Goal: Information Seeking & Learning: Learn about a topic

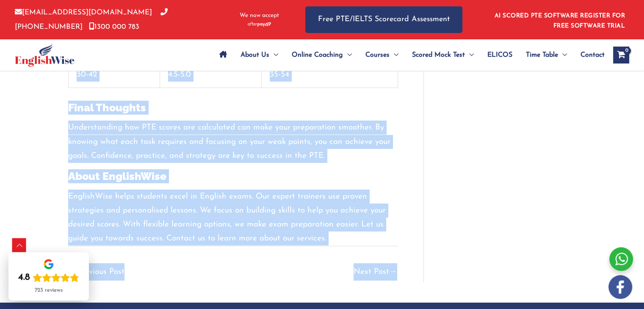
scroll to position [2892, 0]
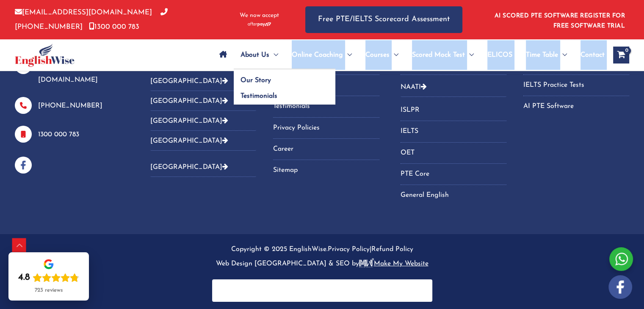
drag, startPoint x: 61, startPoint y: 83, endPoint x: 267, endPoint y: 59, distance: 207.2
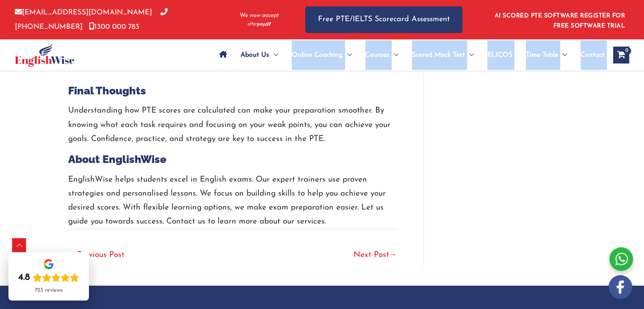
scroll to position [2610, 0]
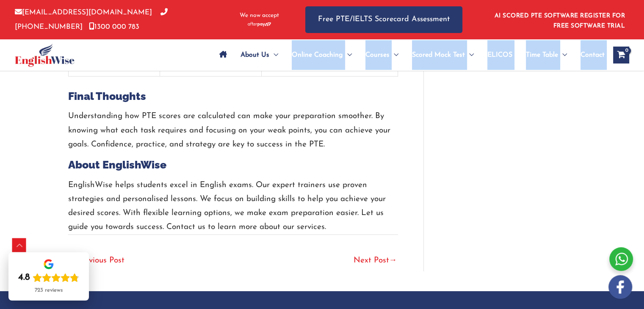
drag, startPoint x: 356, startPoint y: 228, endPoint x: 63, endPoint y: 21, distance: 358.7
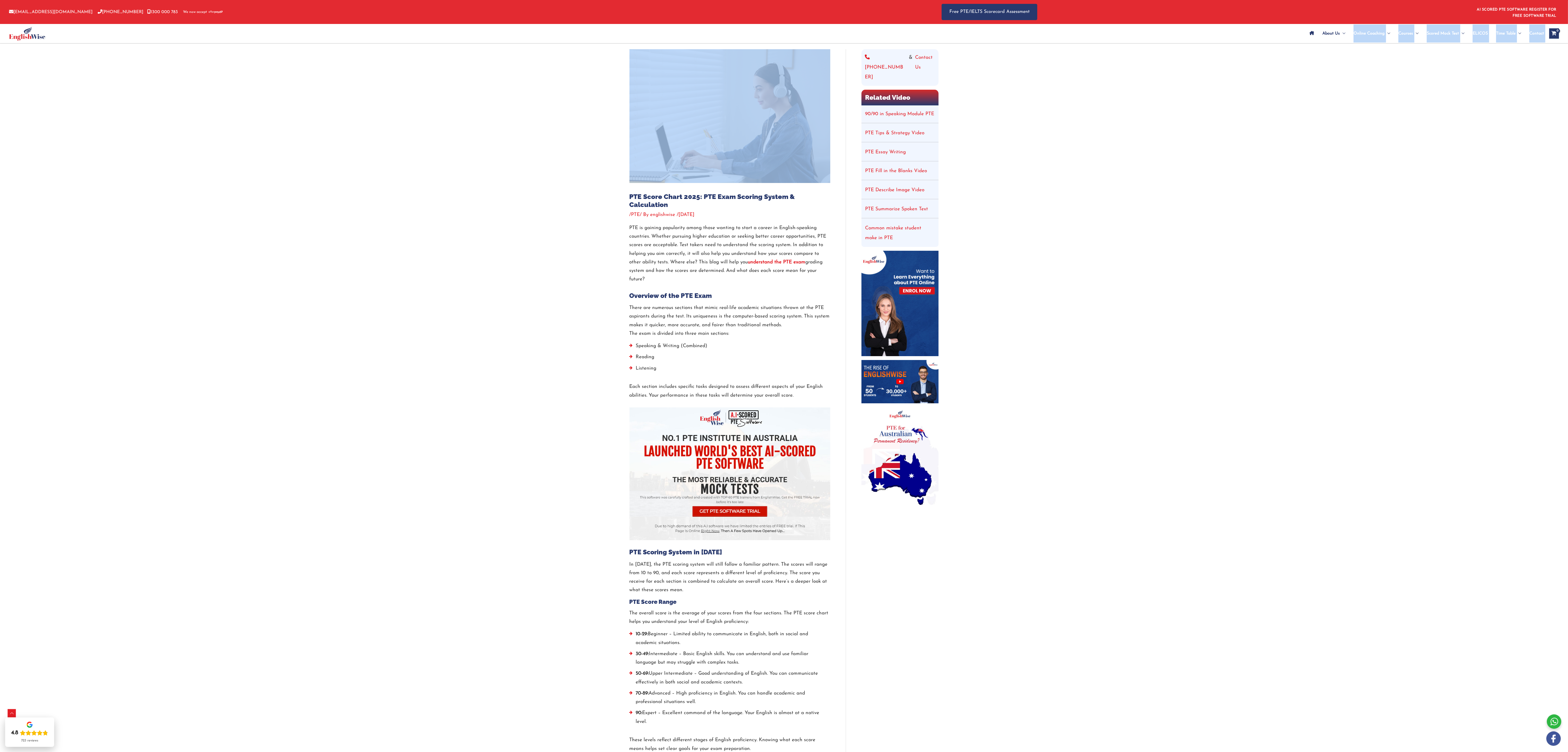
scroll to position [0, 0]
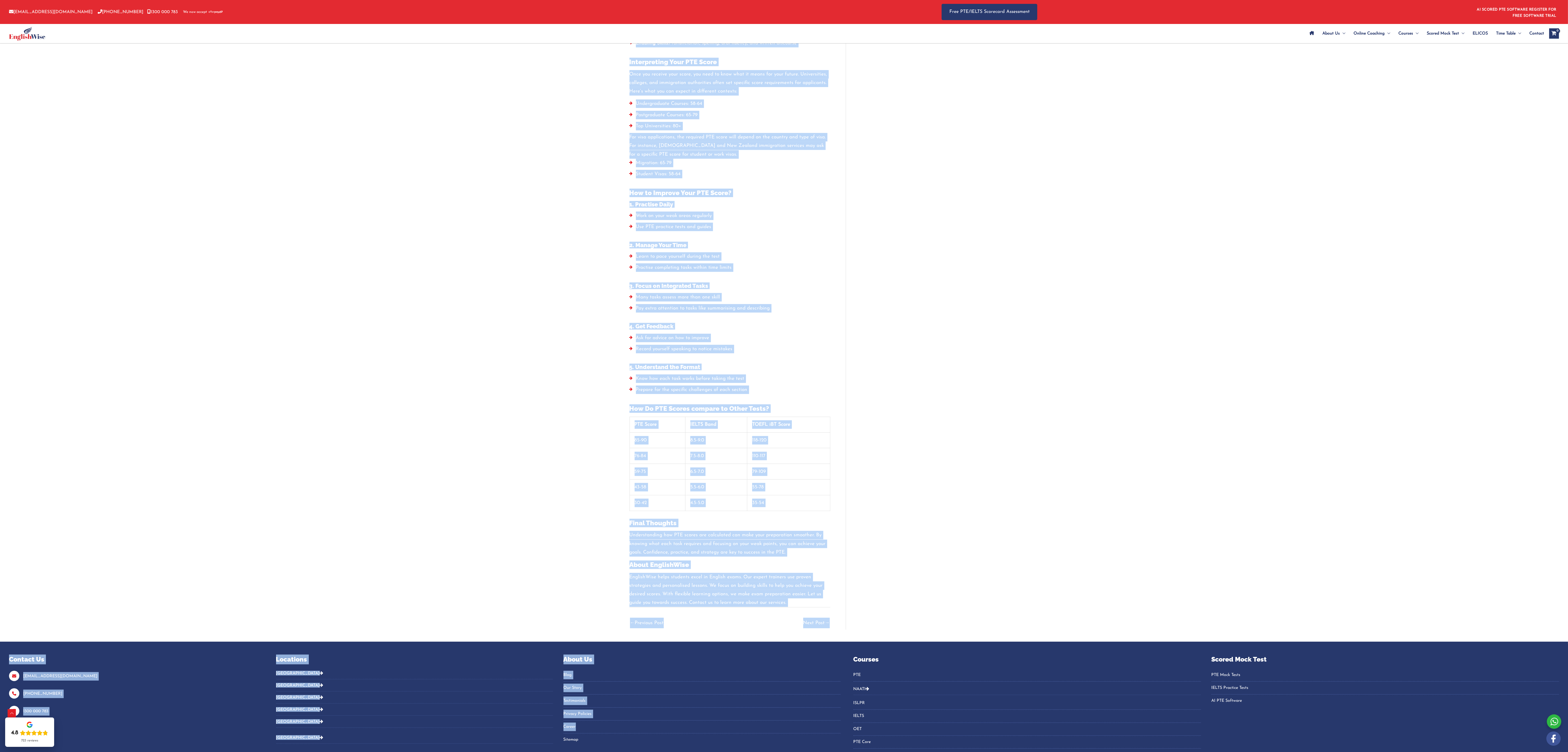
scroll to position [1203, 0]
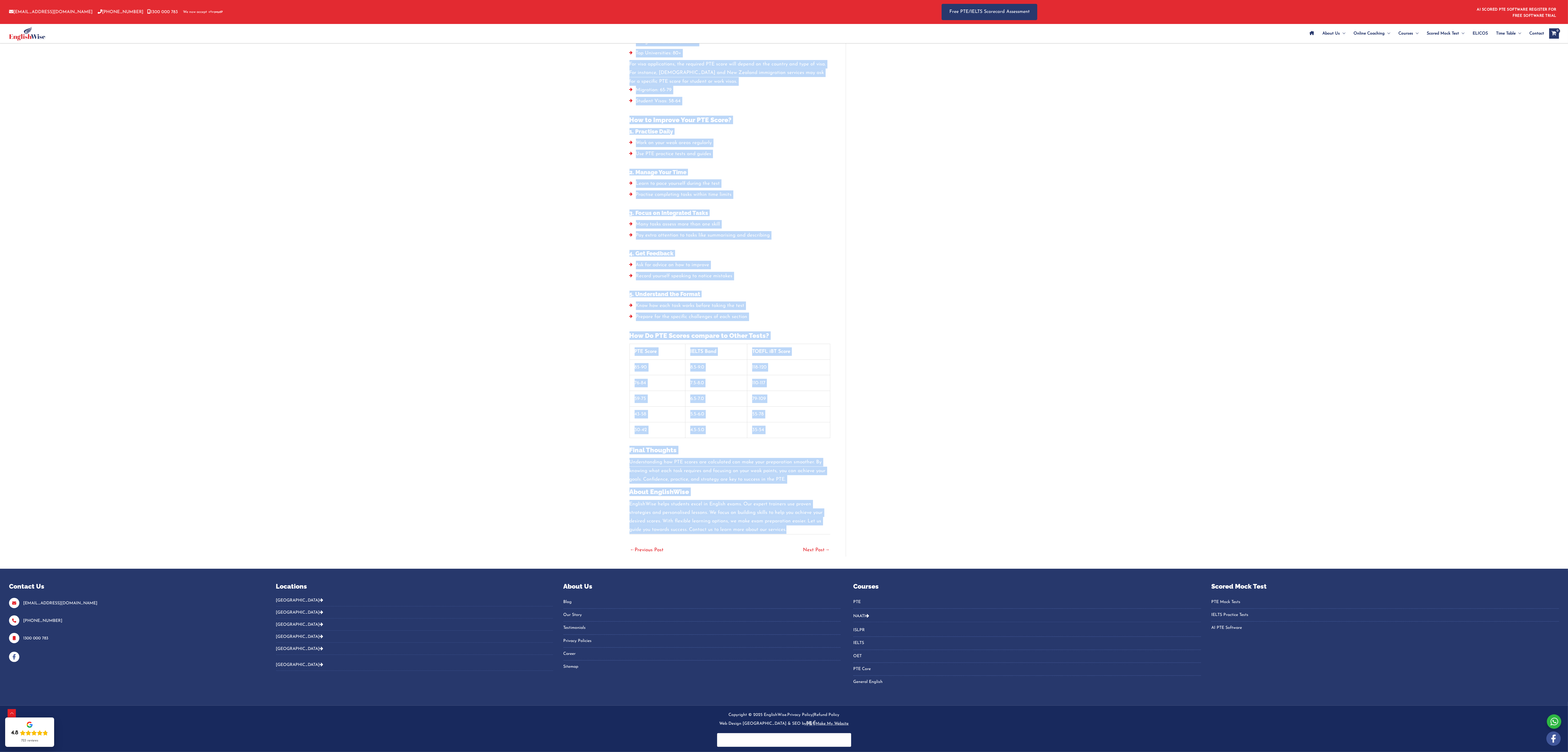
drag, startPoint x: 618, startPoint y: 220, endPoint x: 820, endPoint y: 523, distance: 364.2
copy div "PTE Score Chart 2025: PTE Exam Scoring System & Calculation / PTE / By englishw…"
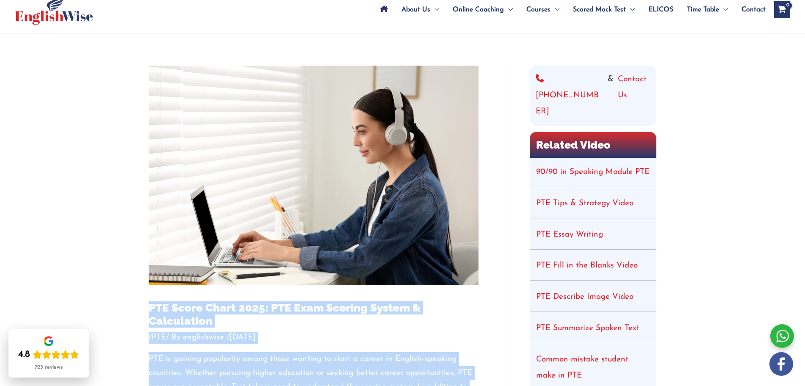
scroll to position [71, 0]
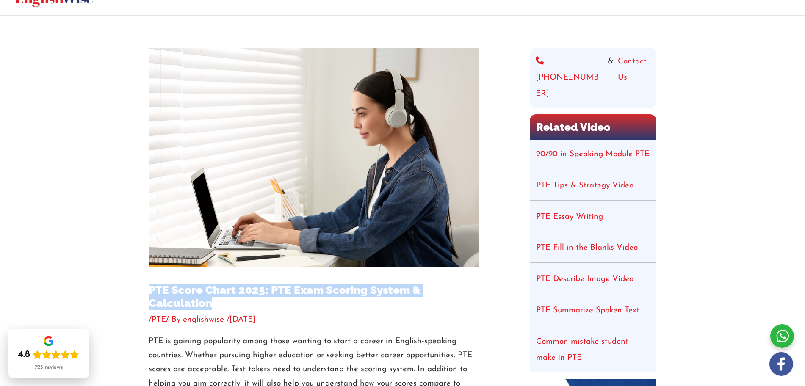
drag, startPoint x: 220, startPoint y: 305, endPoint x: 139, endPoint y: 286, distance: 83.5
copy h1 "PTE Score Chart 2025: PTE Exam Scoring System & Calculation"
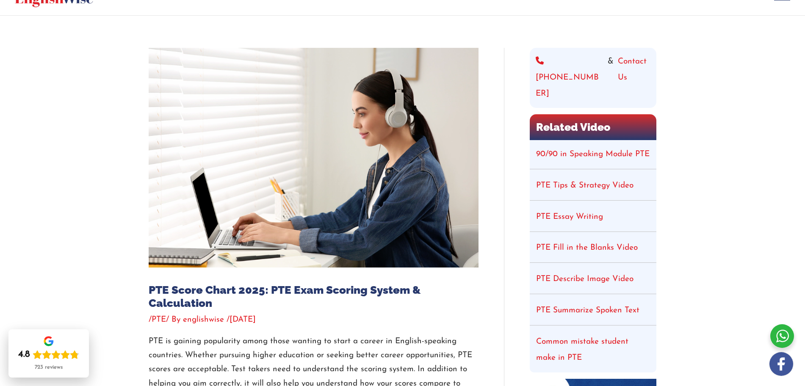
click at [257, 309] on p "PTE is gaining popularity among those wanting to start a career in English-spea…" at bounding box center [314, 384] width 330 height 99
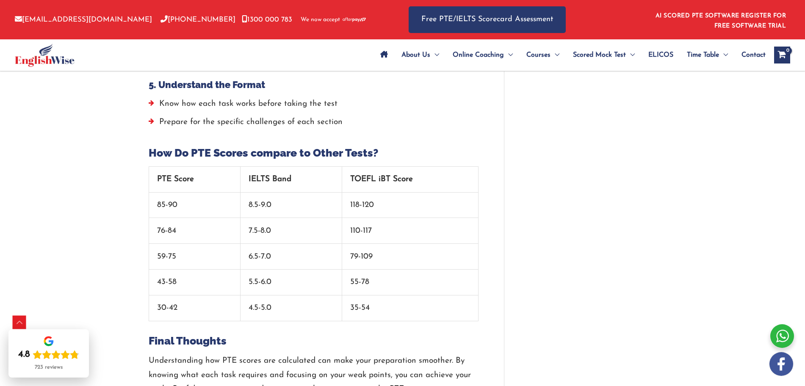
scroll to position [2816, 0]
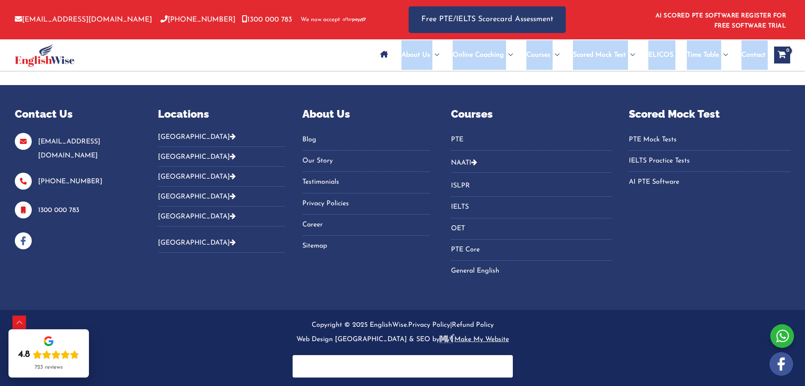
drag, startPoint x: 142, startPoint y: 288, endPoint x: 290, endPoint y: 231, distance: 158.2
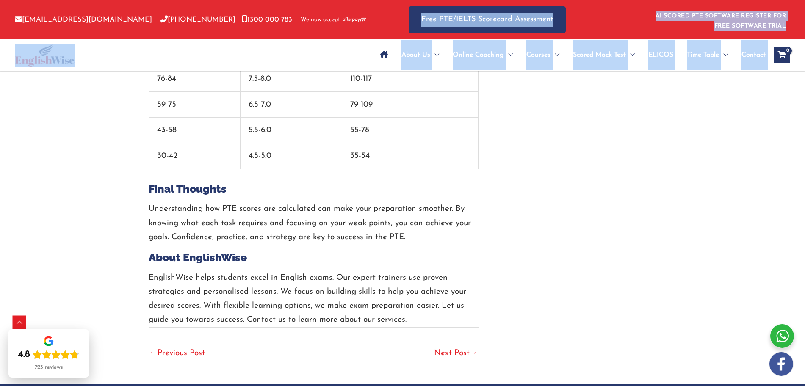
scroll to position [2516, 0]
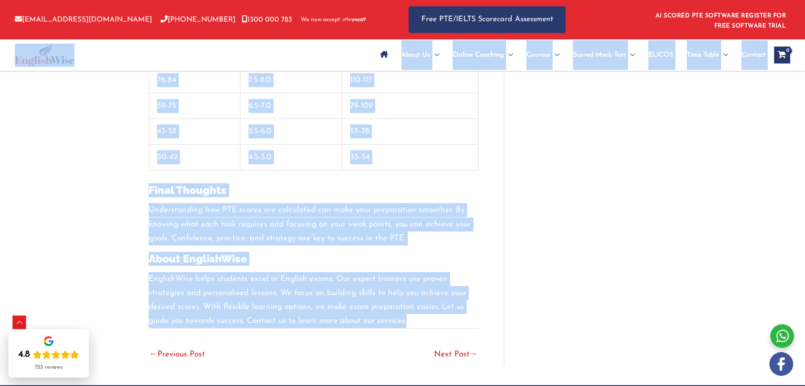
drag, startPoint x: 421, startPoint y: 323, endPoint x: 130, endPoint y: 55, distance: 395.0
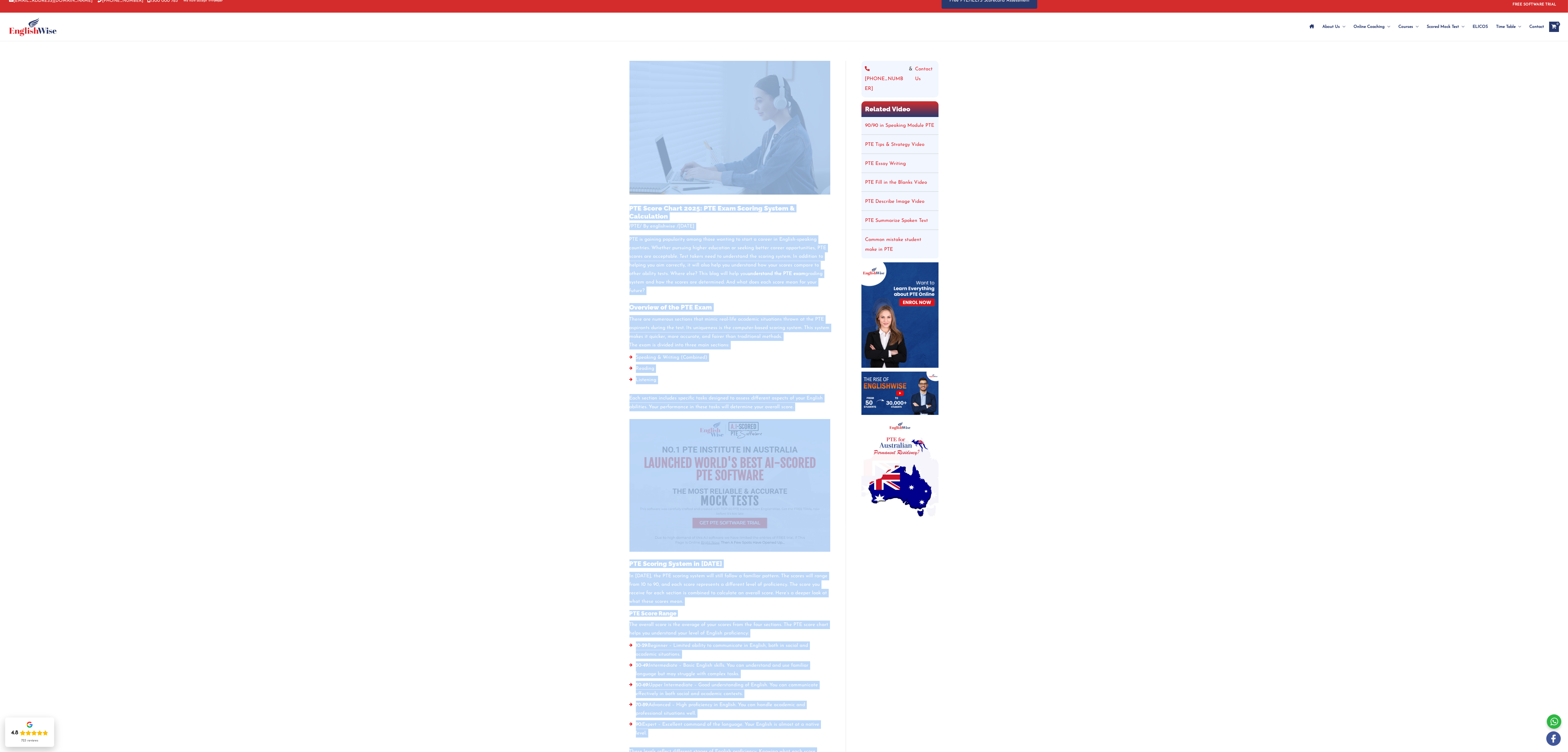
scroll to position [0, 0]
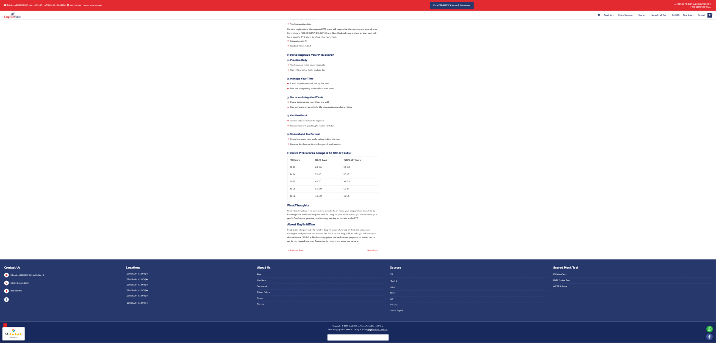
scroll to position [1978, 0]
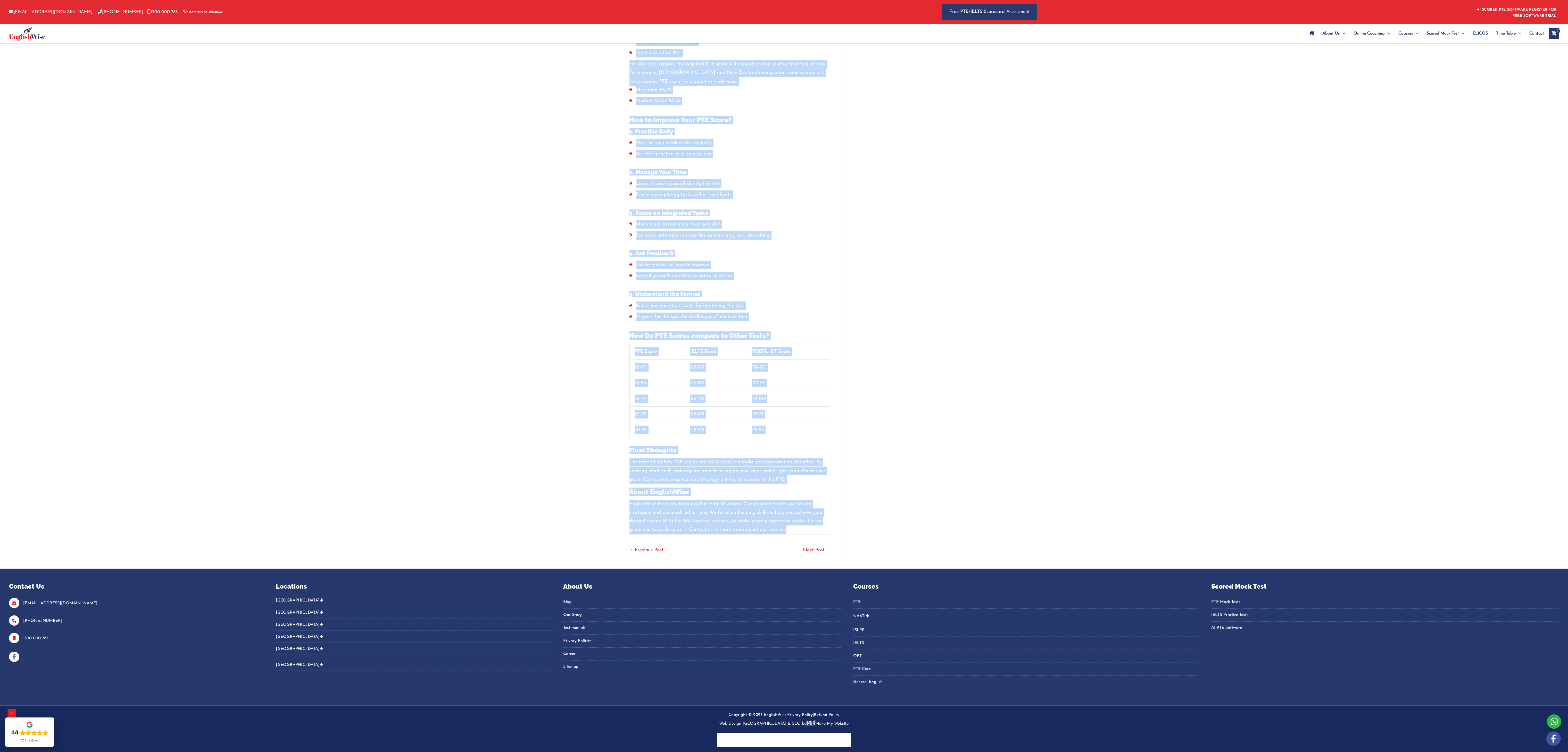
drag, startPoint x: 623, startPoint y: 220, endPoint x: 806, endPoint y: 527, distance: 357.4
copy div "PTE Score Chart 2025: PTE Exam Scoring System & Calculation / PTE / By englishw…"
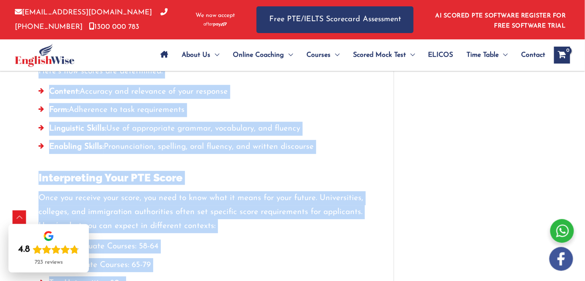
scroll to position [1771, 0]
